Goal: Transaction & Acquisition: Purchase product/service

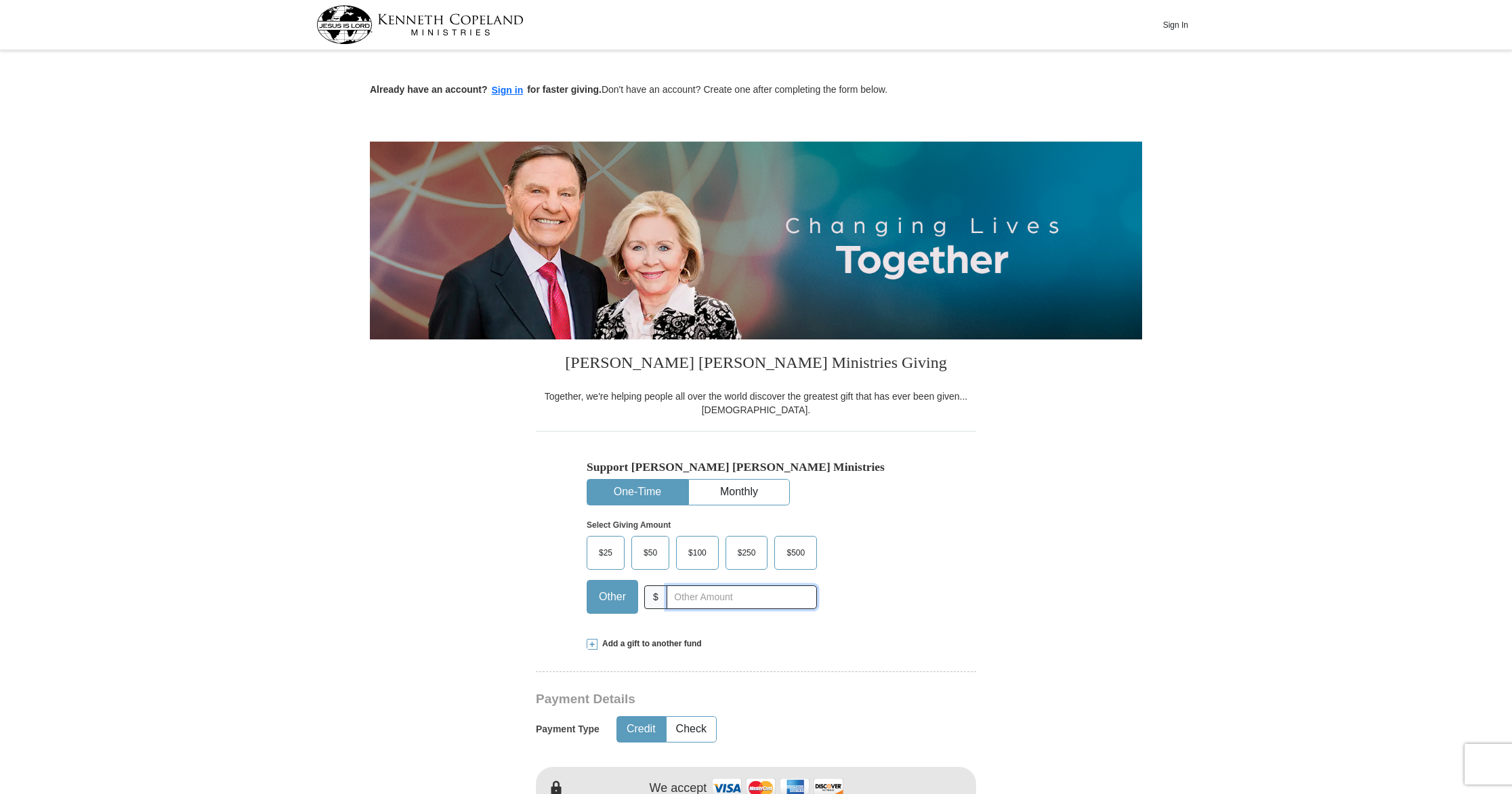
click at [698, 600] on input "text" at bounding box center [742, 597] width 150 height 24
type input "10.00"
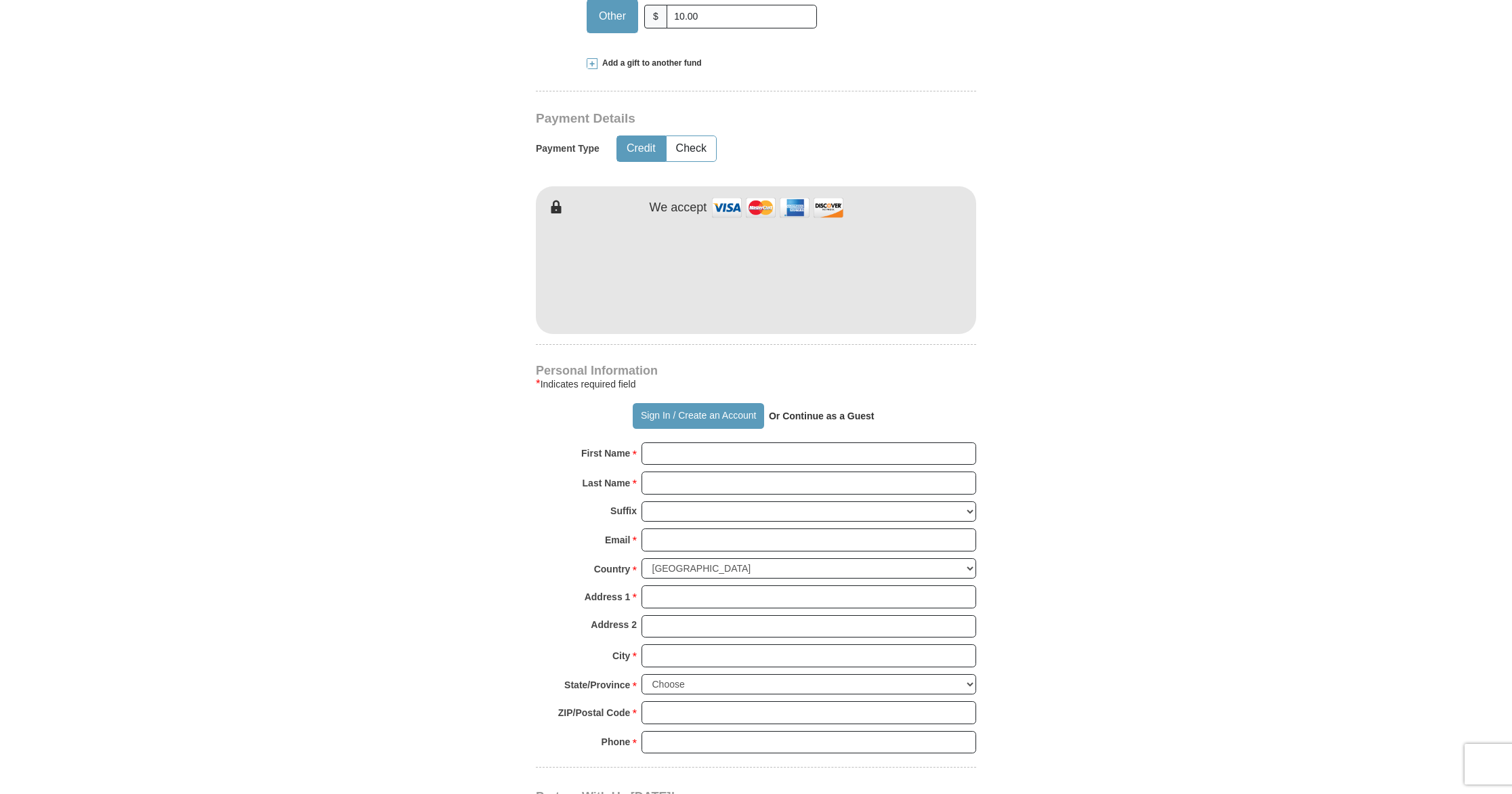
scroll to position [601, 0]
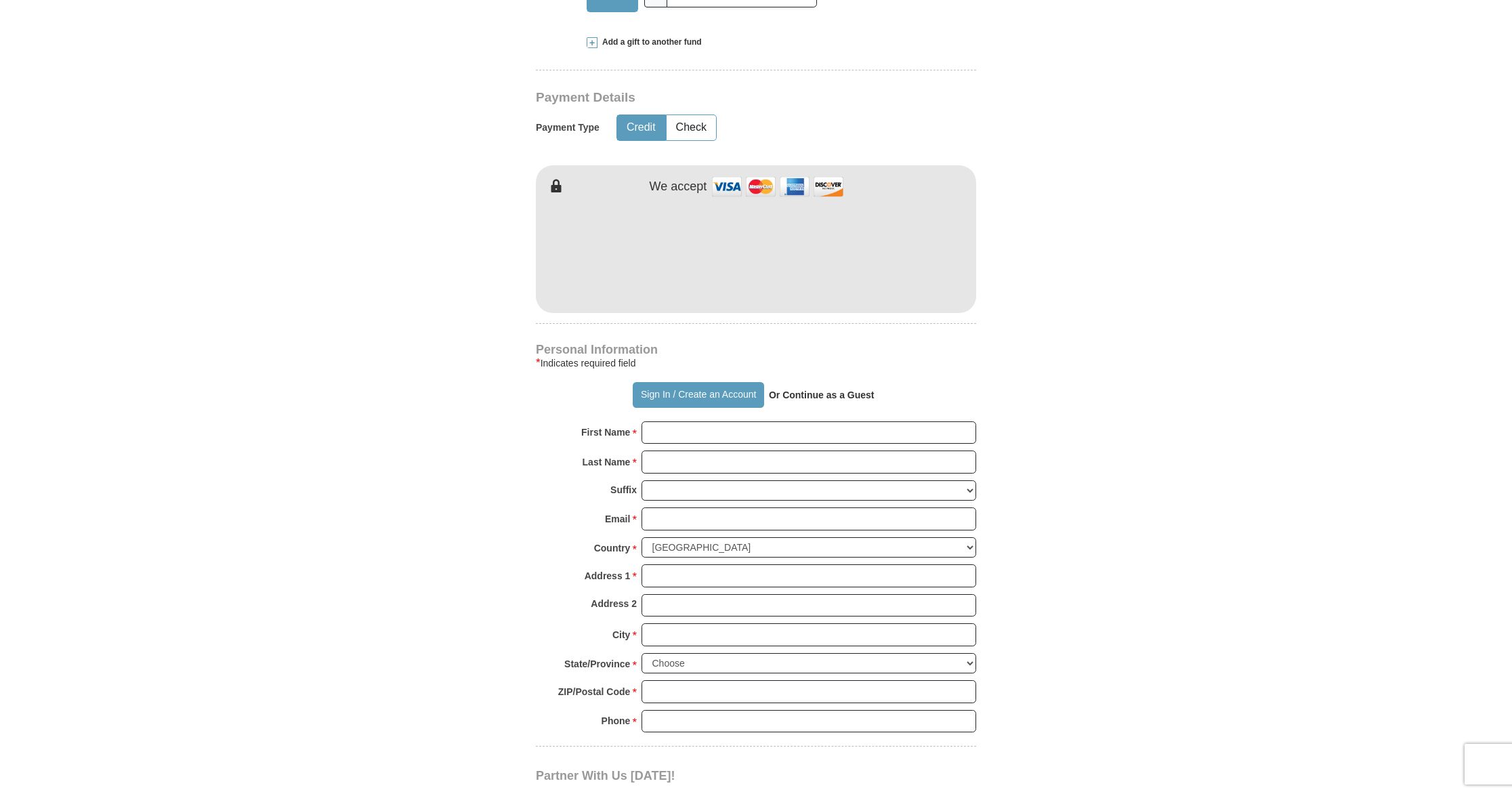
click at [818, 395] on strong "Or Continue as a Guest" at bounding box center [821, 395] width 106 height 11
click at [697, 428] on input "First Name *" at bounding box center [809, 433] width 334 height 23
type input "City"
click at [725, 462] on input "Last Name *" at bounding box center [809, 462] width 334 height 23
type input "[DEMOGRAPHIC_DATA]"
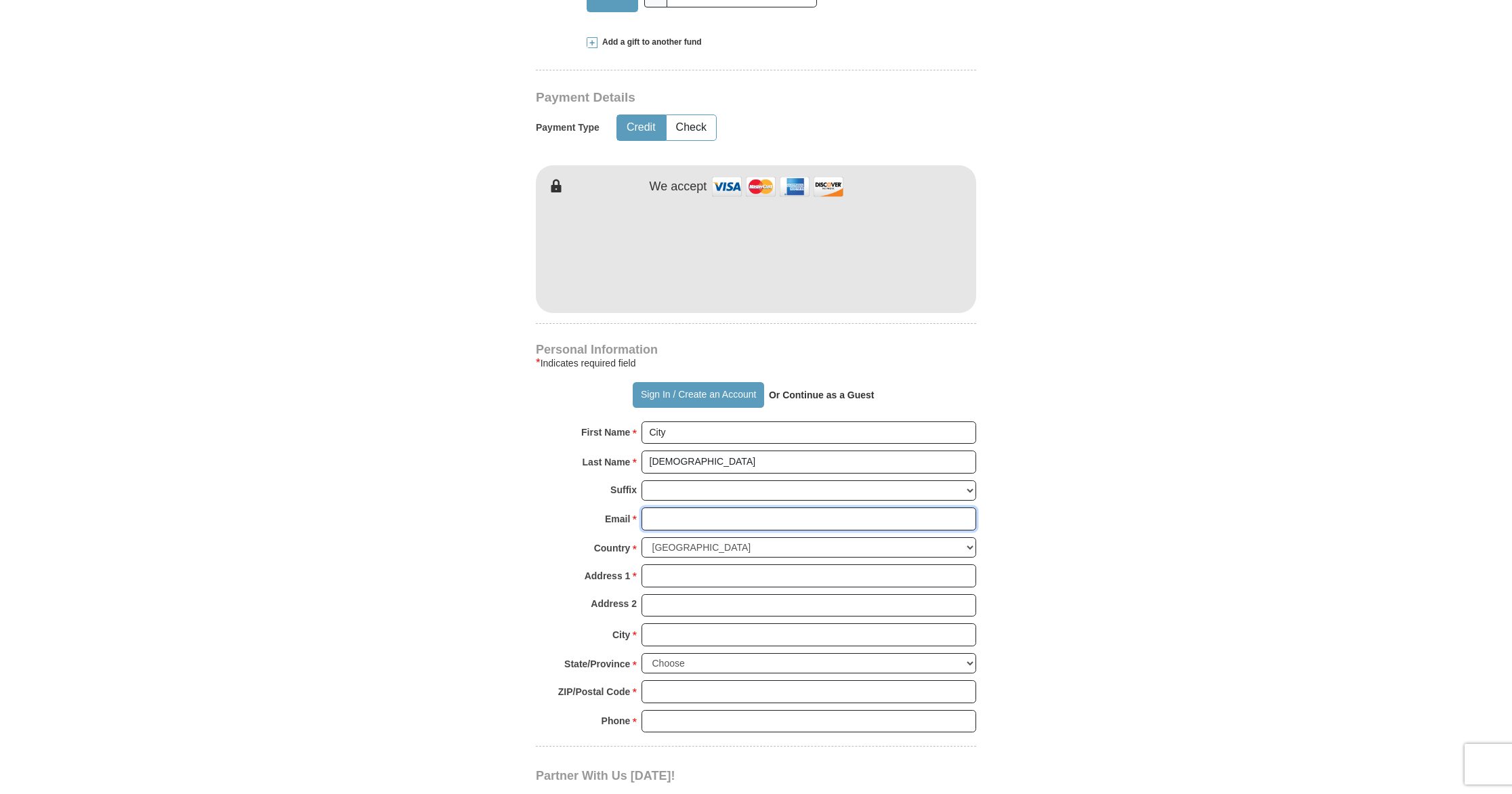
click at [687, 521] on input "Email *" at bounding box center [809, 518] width 334 height 23
type input "[PERSON_NAME][EMAIL_ADDRESS][DOMAIN_NAME]"
type input "PO Box 2234"
type input "[GEOGRAPHIC_DATA]"
select select "MI"
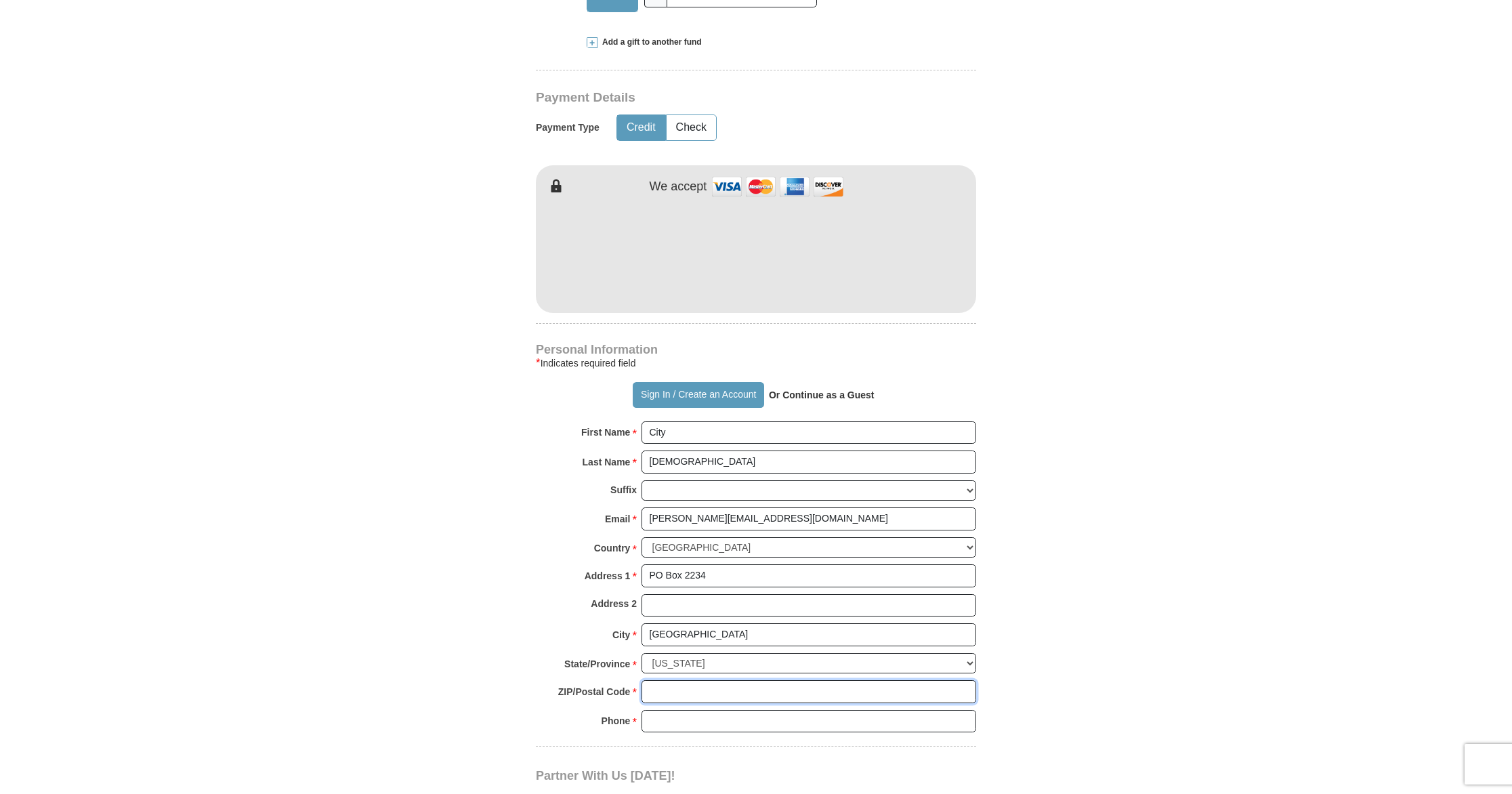
type input "49685"
type input "2319431775"
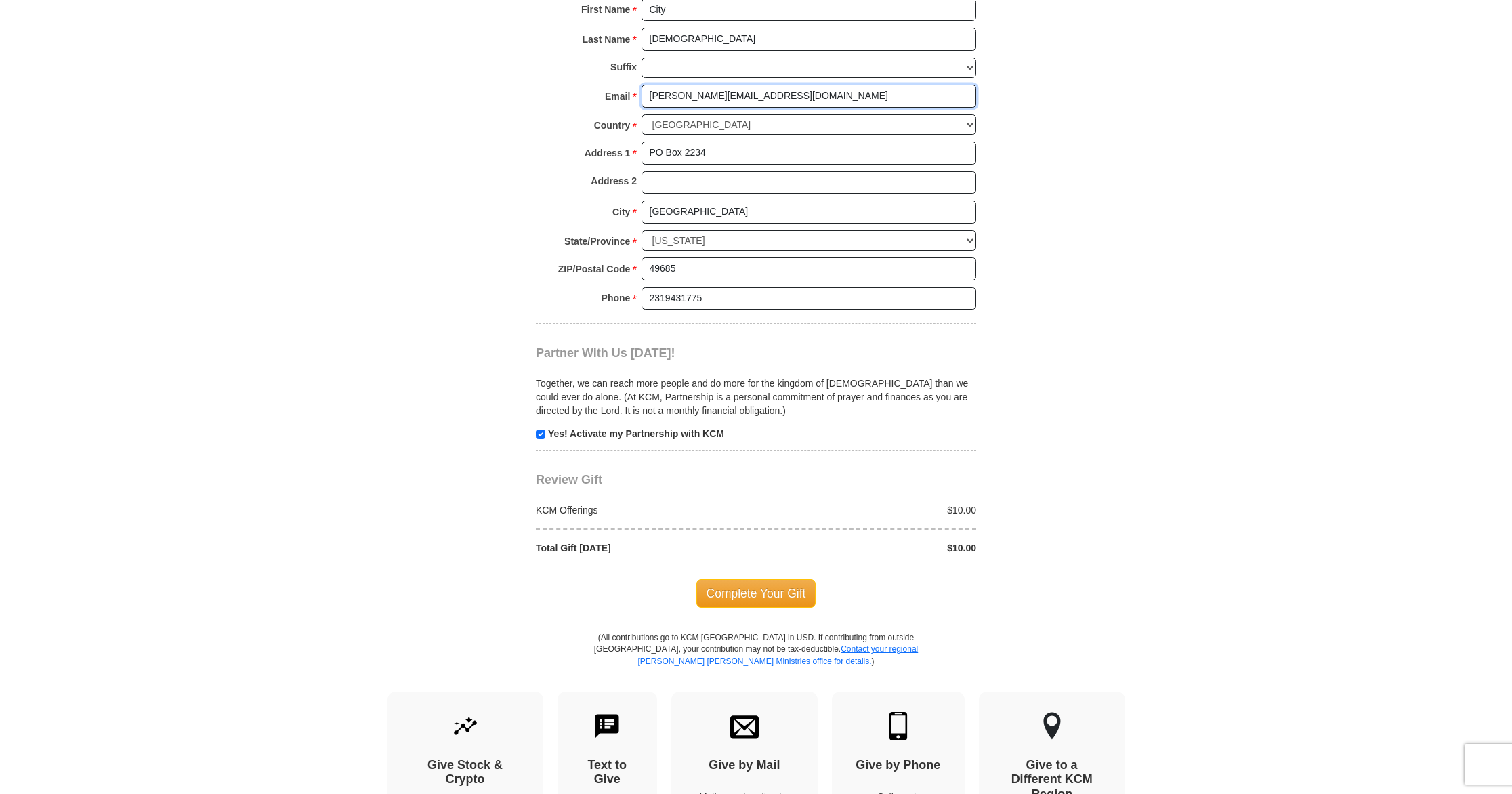
scroll to position [1026, 0]
click at [540, 433] on input "checkbox" at bounding box center [540, 432] width 9 height 9
checkbox input "false"
click at [745, 590] on span "Complete Your Gift" at bounding box center [756, 591] width 120 height 29
